Goal: Task Accomplishment & Management: Manage account settings

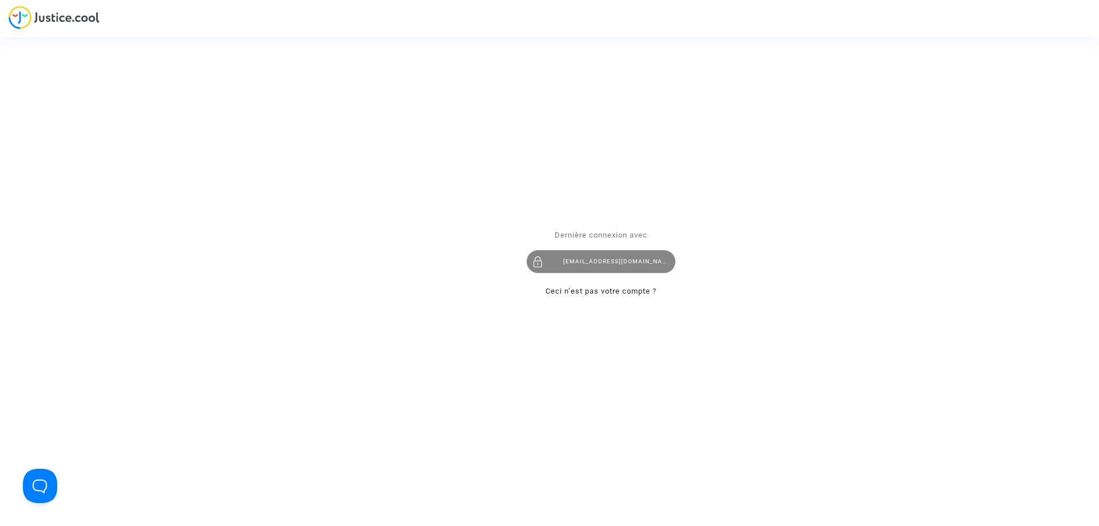
click at [610, 259] on div "[EMAIL_ADDRESS][DOMAIN_NAME]" at bounding box center [601, 261] width 149 height 23
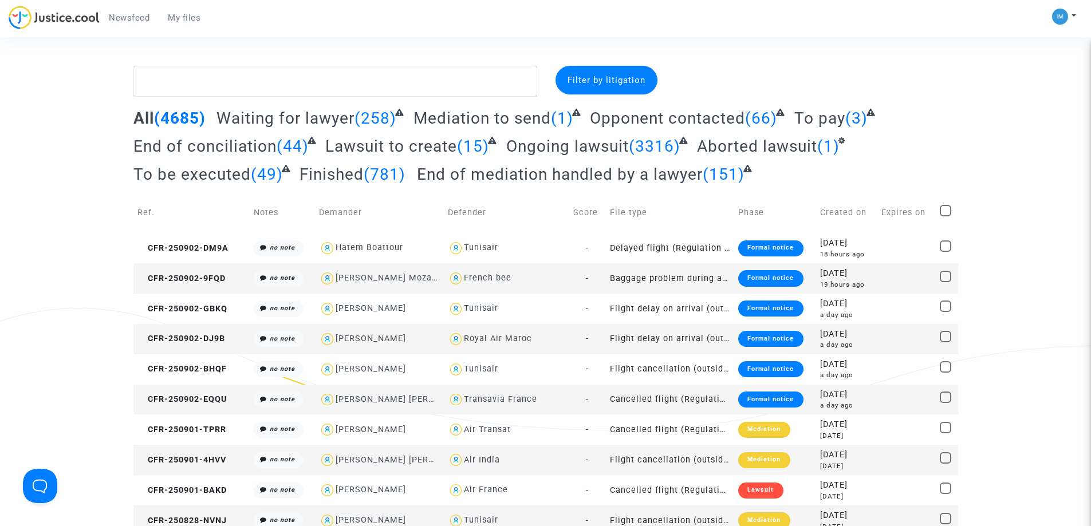
click at [221, 174] on span "To be executed" at bounding box center [191, 174] width 117 height 19
